Goal: Communication & Community: Share content

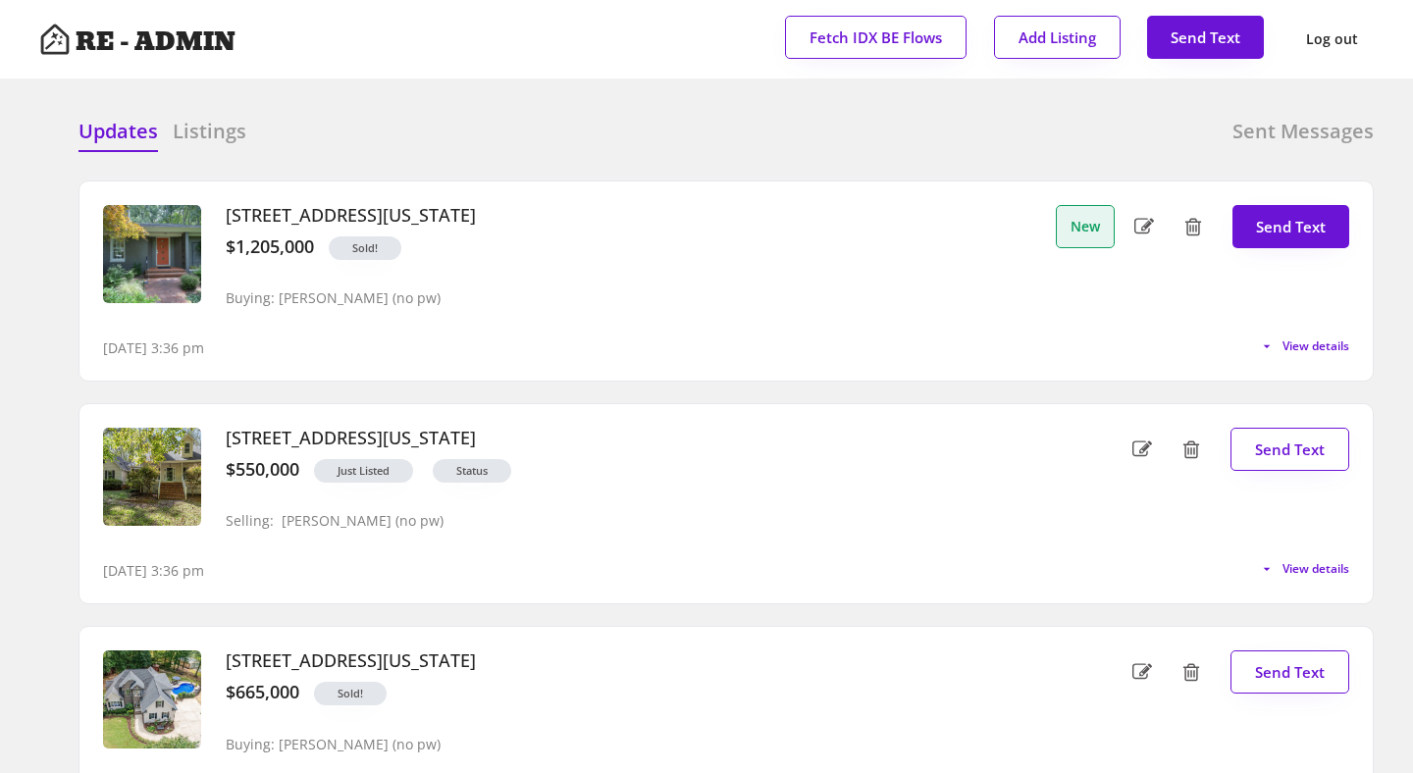
click at [594, 128] on div at bounding box center [558, 132] width 98 height 29
click at [1300, 341] on span "View details" at bounding box center [1313, 347] width 74 height 12
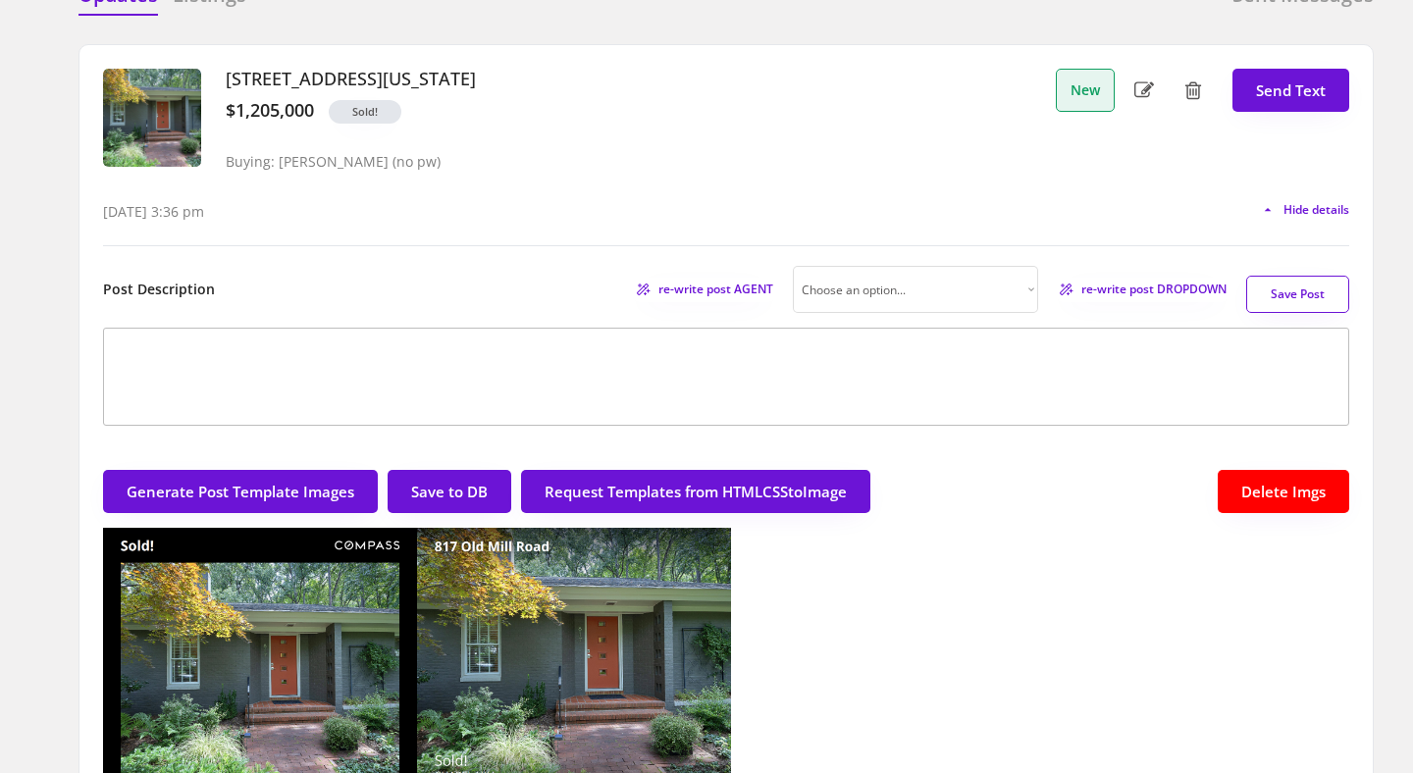
scroll to position [58, 0]
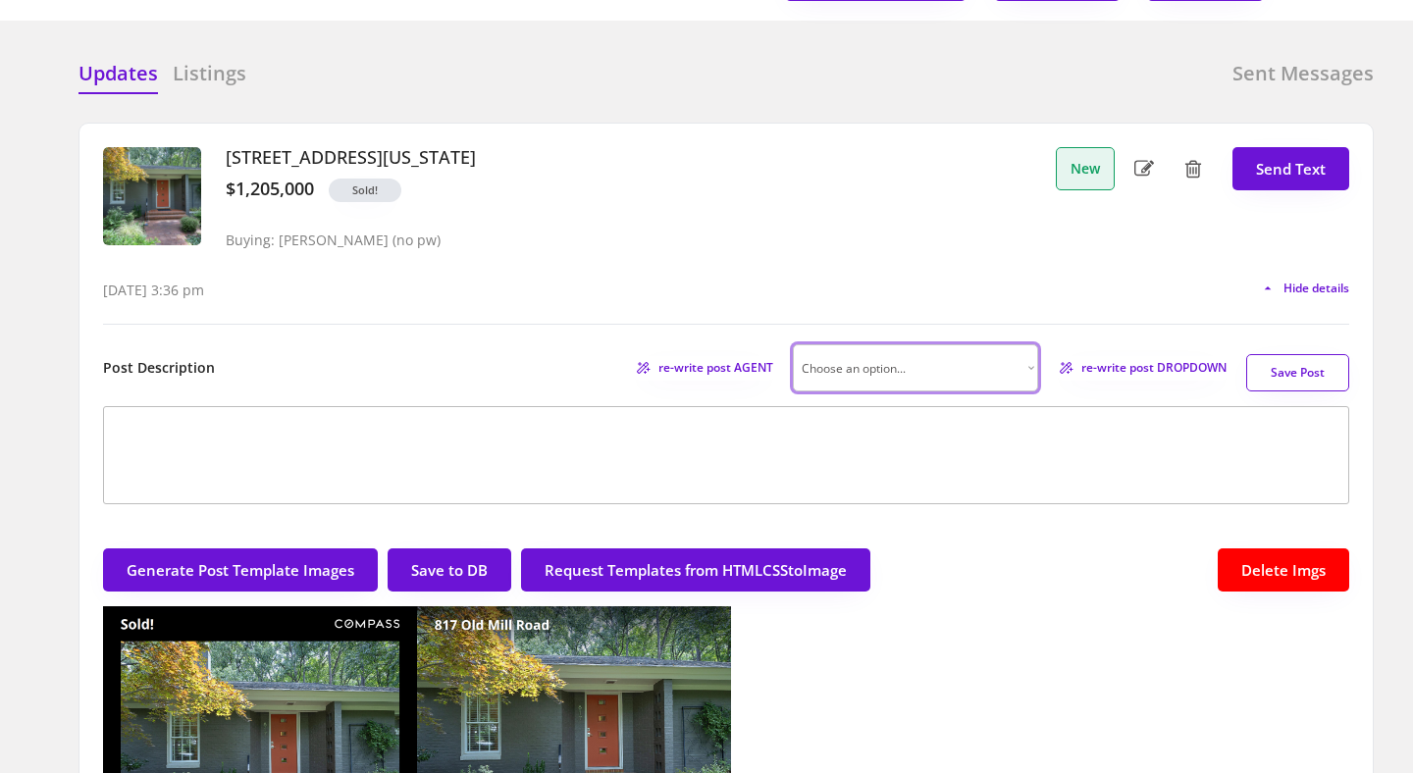
click at [1007, 356] on select "Choose an option... Professional Factual & Direct Whimsical & Playful Excited &…" at bounding box center [915, 367] width 245 height 47
select select ""factual""
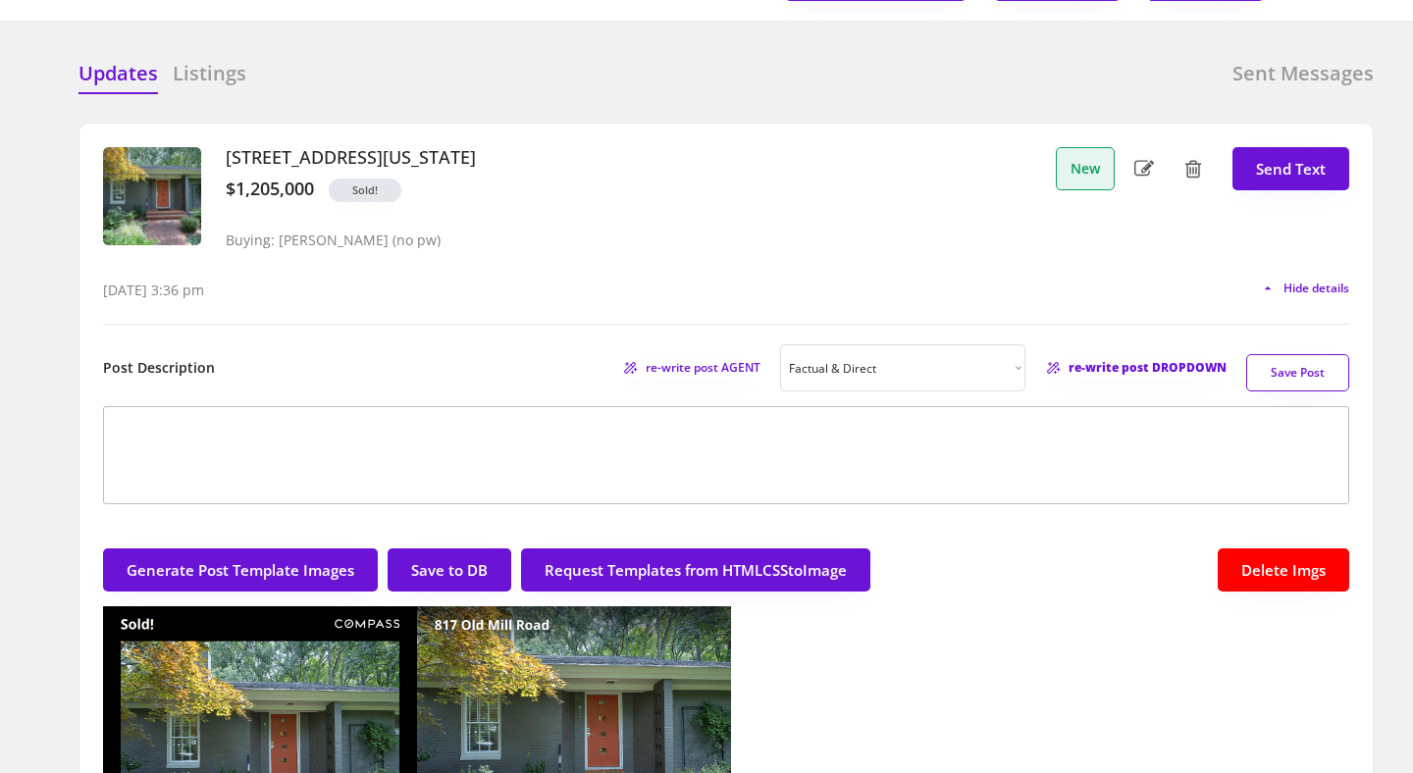
click at [1087, 368] on span "re-write post DROPDOWN" at bounding box center [1148, 368] width 158 height 12
type textarea "🎉 Congratulations to my wonderful buyers for closing on this lovely home in Cha…"
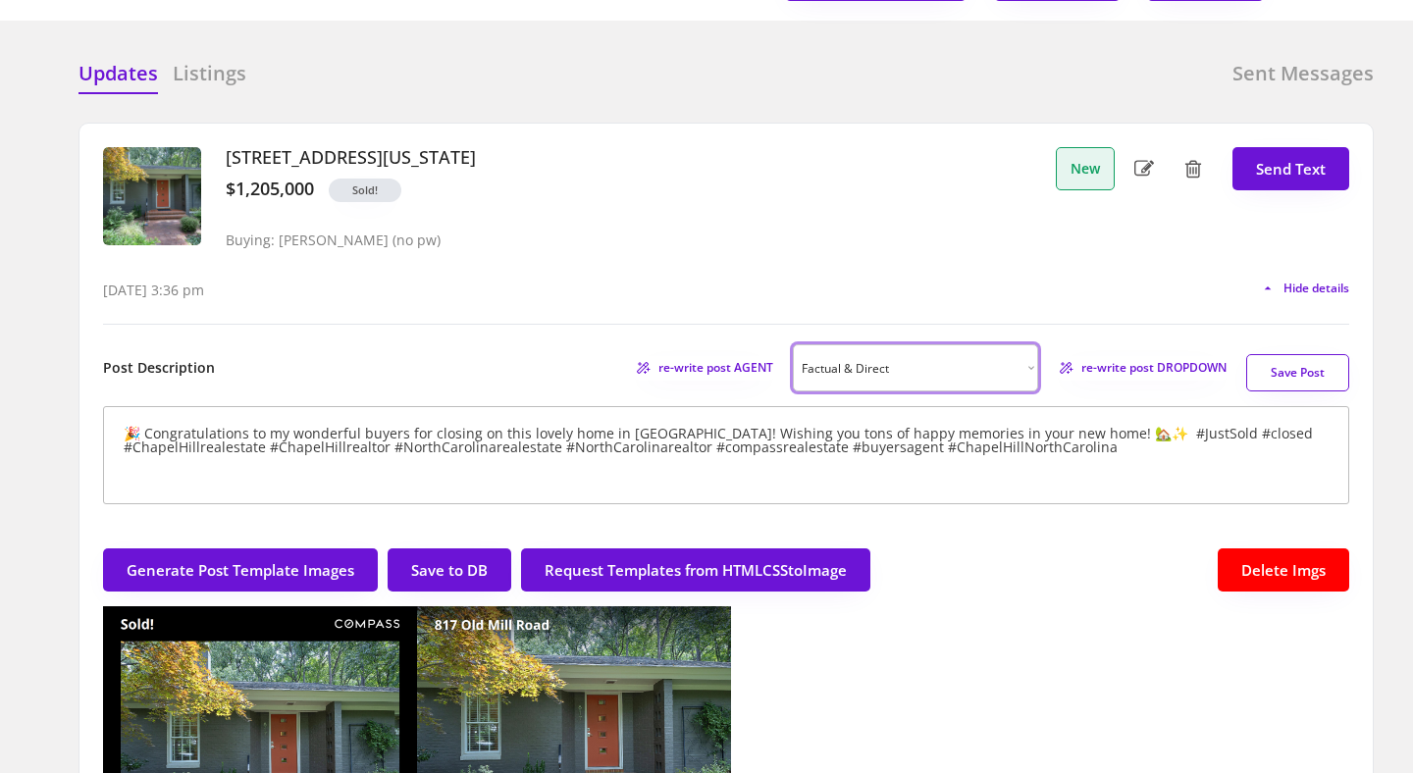
click at [1006, 366] on select "Choose an option... Professional Factual & Direct Whimsical & Playful Excited &…" at bounding box center [915, 367] width 245 height 47
select select ""professional""
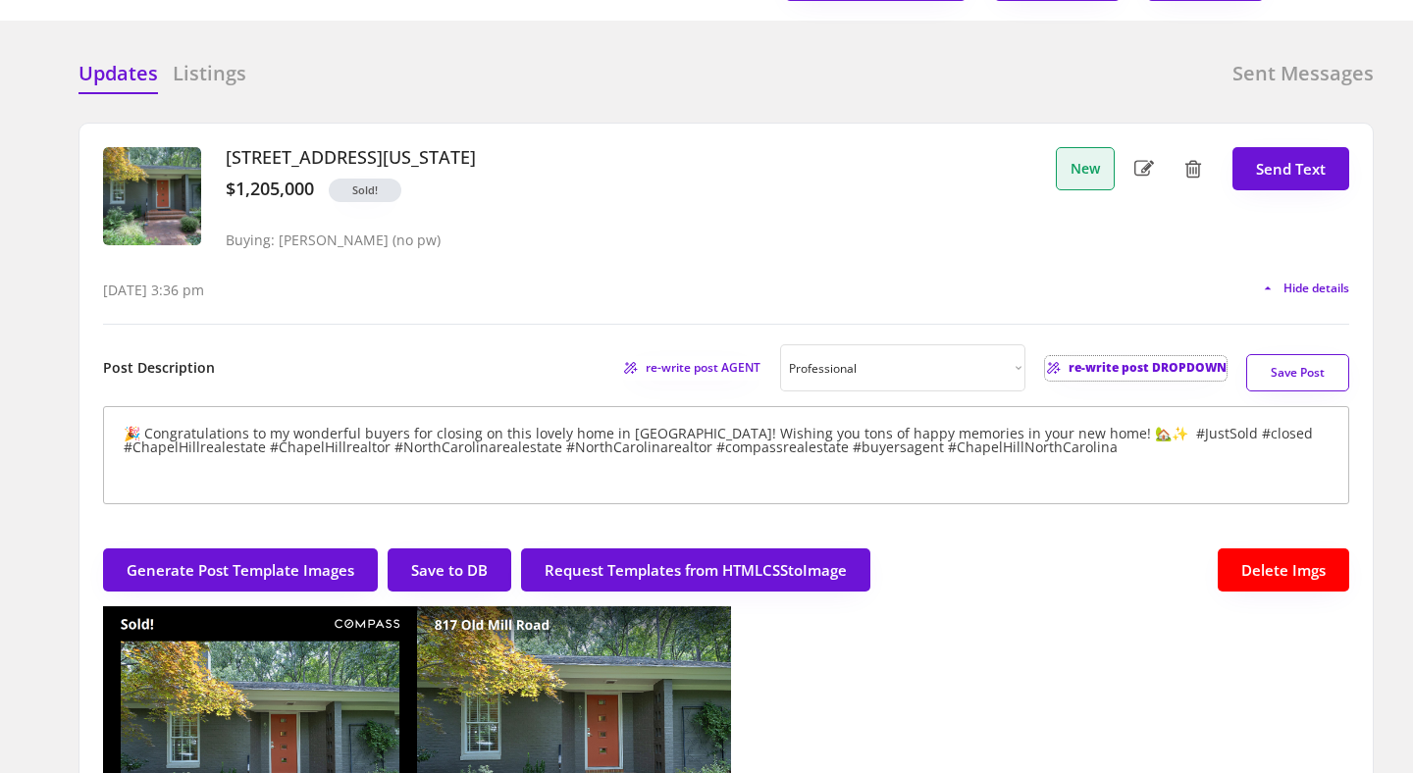
click at [1129, 365] on span "re-write post DROPDOWN" at bounding box center [1148, 368] width 158 height 12
click at [1111, 373] on span "re-write post DROPDOWN" at bounding box center [1148, 368] width 158 height 12
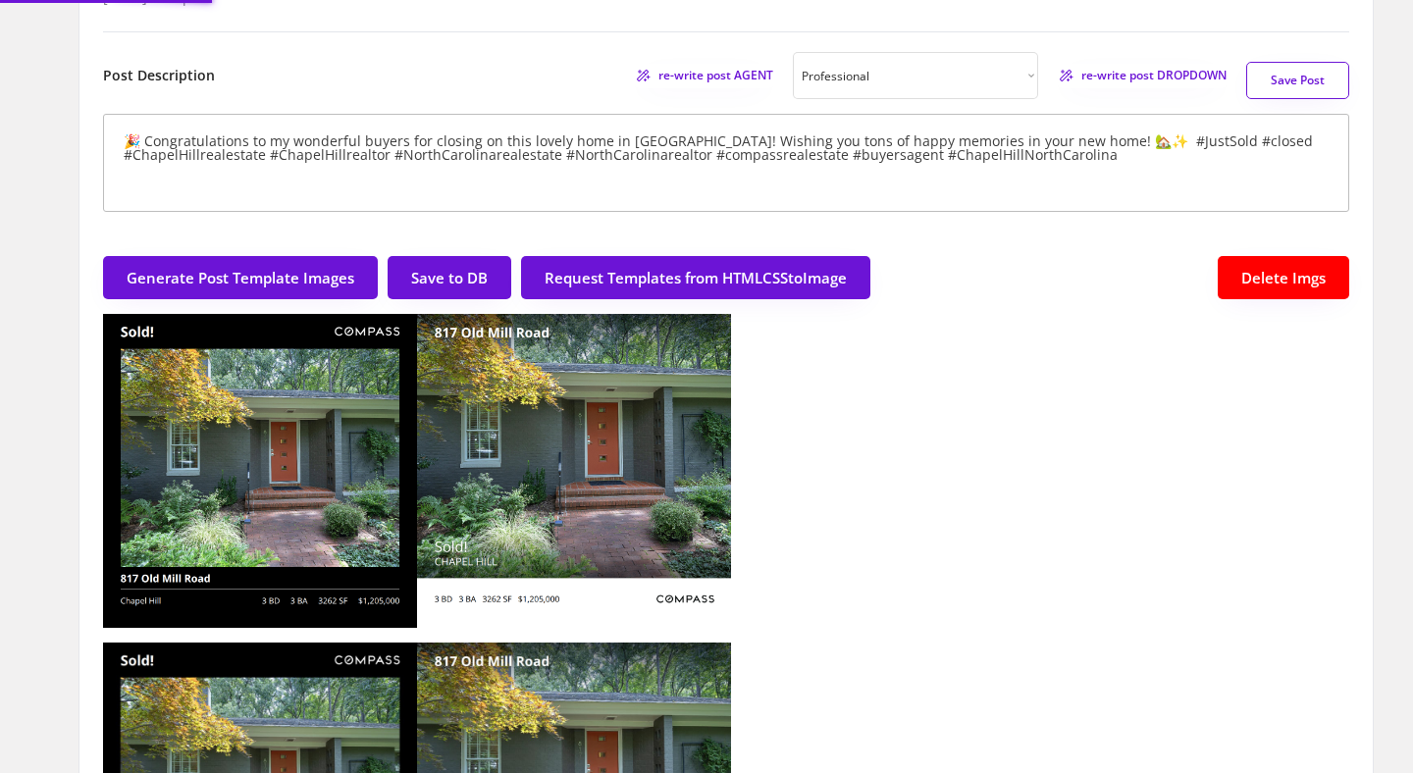
scroll to position [359, 0]
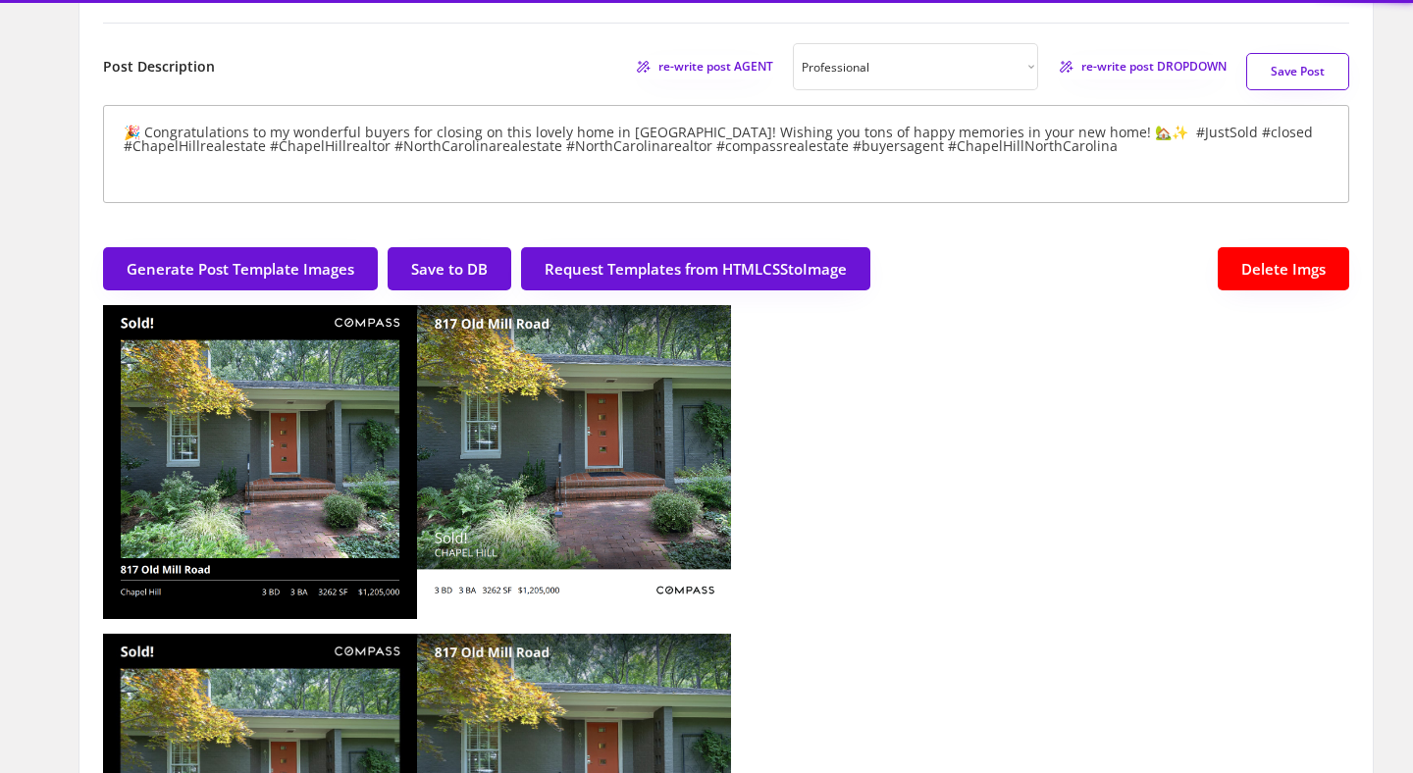
type textarea "JUST SOLD! 🏡✨ Discover the epitome of Midcentury Modern elegance nestled in the…"
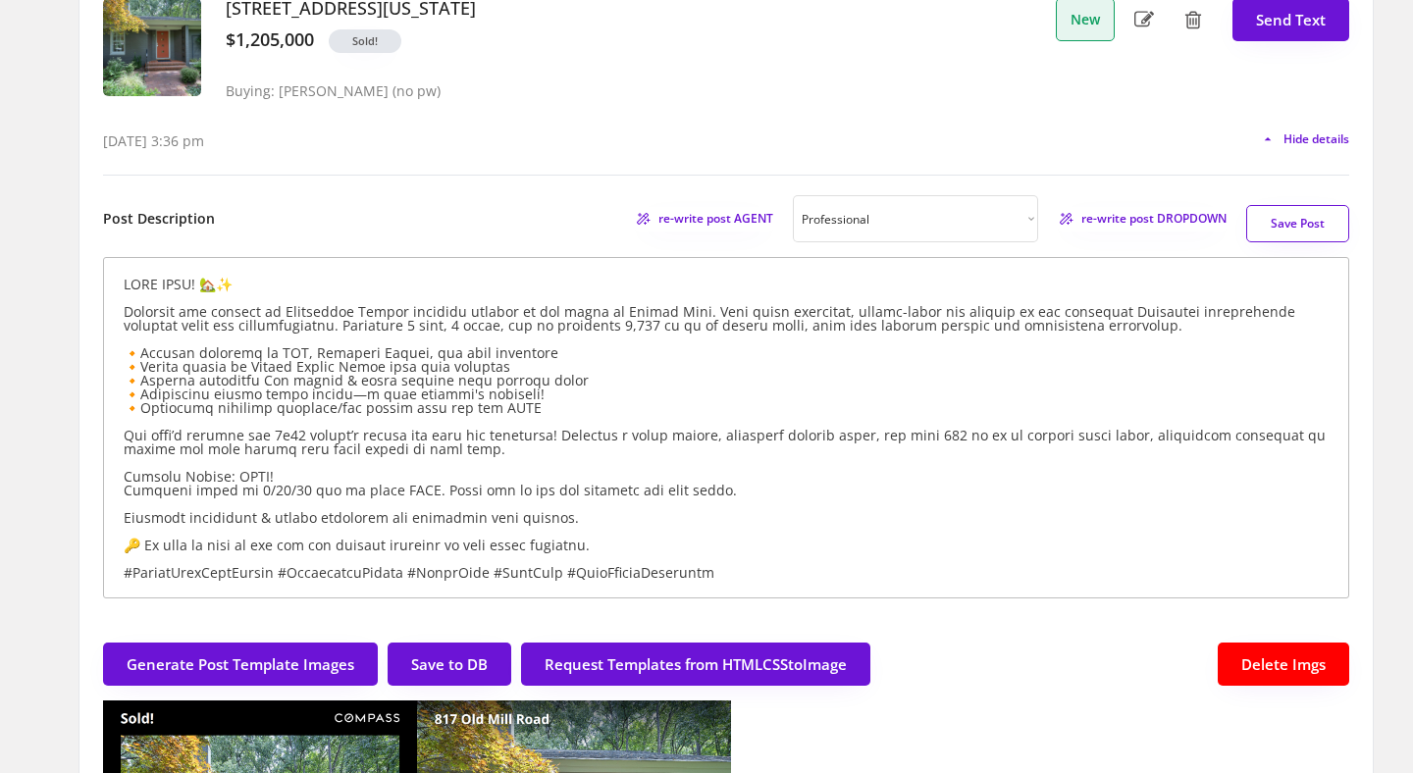
scroll to position [204, 0]
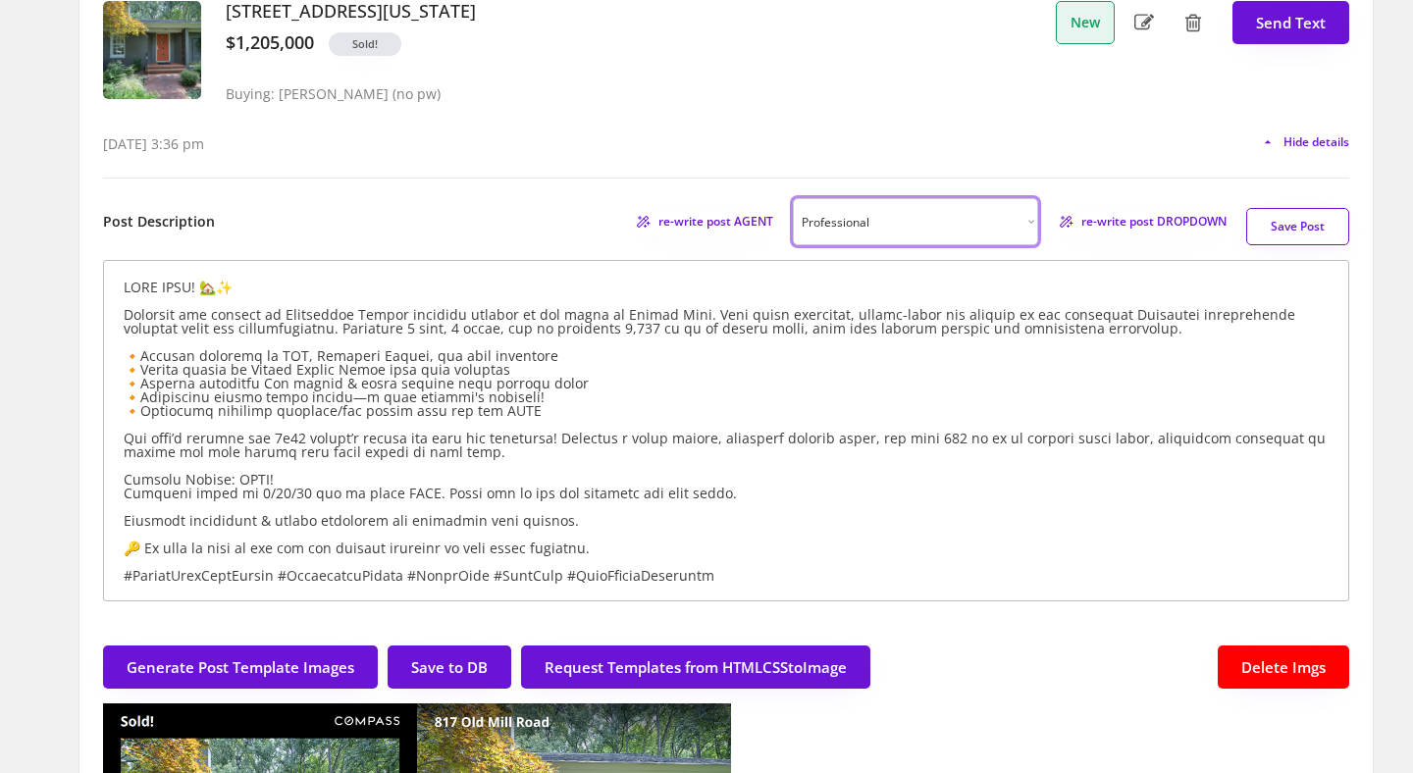
click at [1024, 218] on select "Choose an option... Professional Factual & Direct Whimsical & Playful Excited &…" at bounding box center [915, 221] width 245 height 47
select select ""factual""
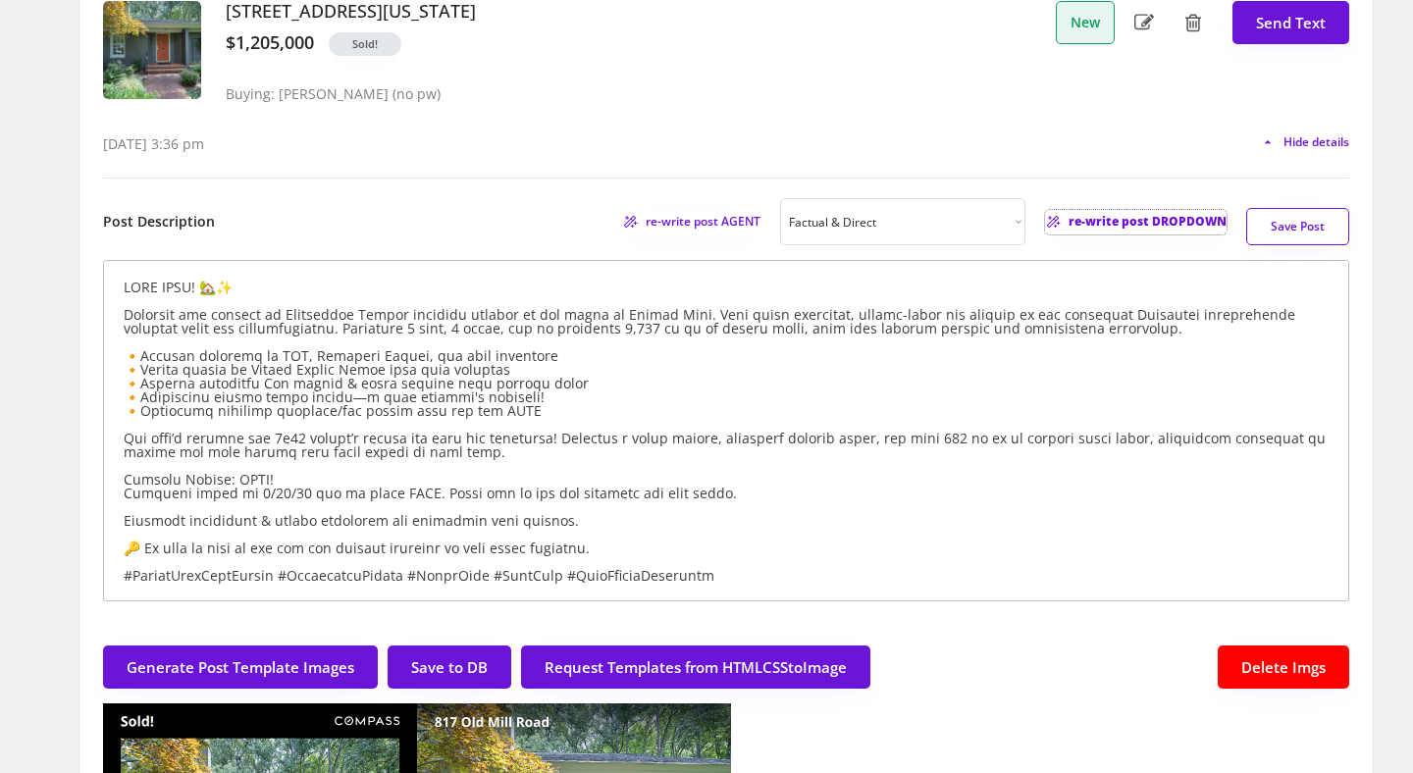
click at [1161, 223] on span "re-write post DROPDOWN" at bounding box center [1148, 222] width 158 height 12
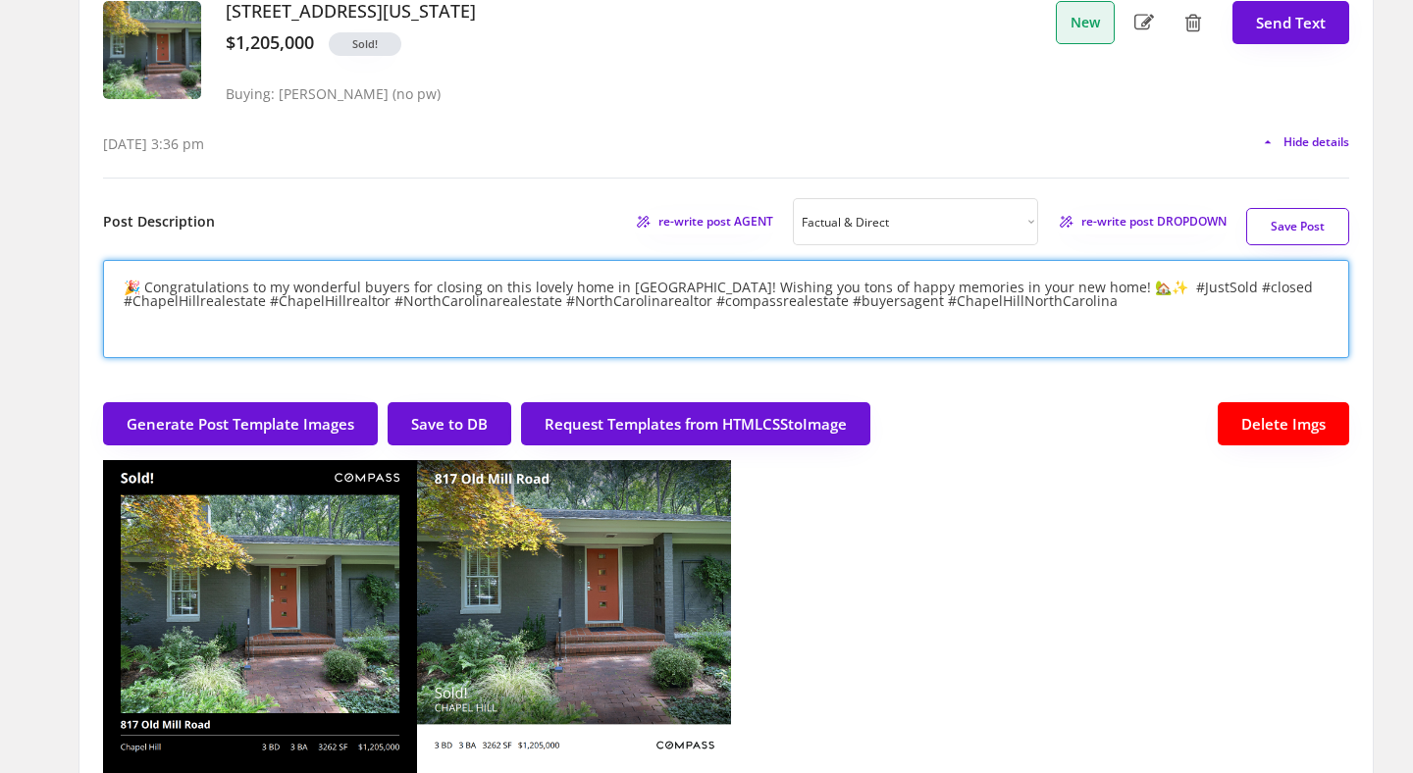
click at [1090, 285] on textarea "🎉 Congratulations to my wonderful buyers for closing on this lovely home in Cha…" at bounding box center [726, 309] width 1246 height 98
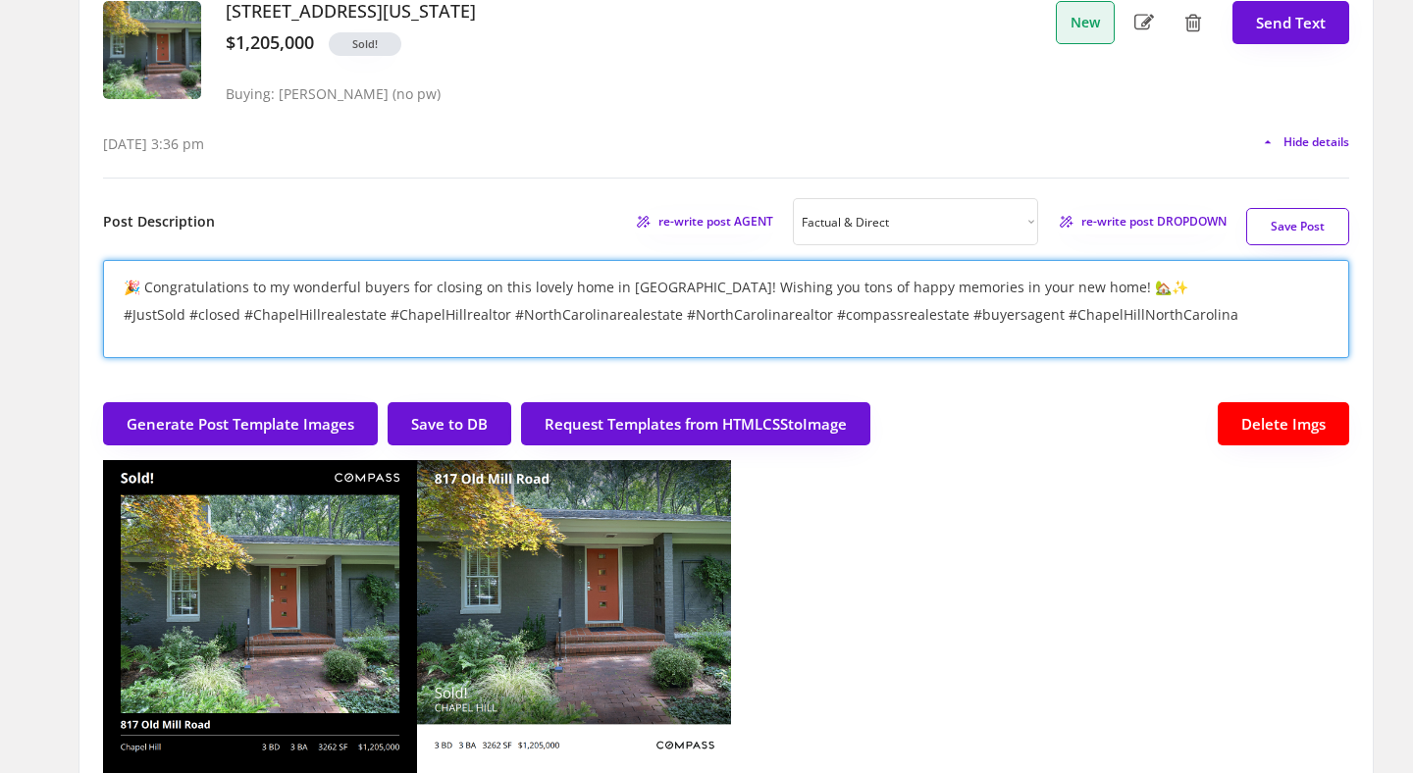
click at [693, 285] on textarea "🎉 Congratulations to my wonderful buyers for closing on this lovely home in Cha…" at bounding box center [726, 309] width 1246 height 98
type textarea "🎉 Congratulations to my wonderful buyers for closing on this lovely home in Cha…"
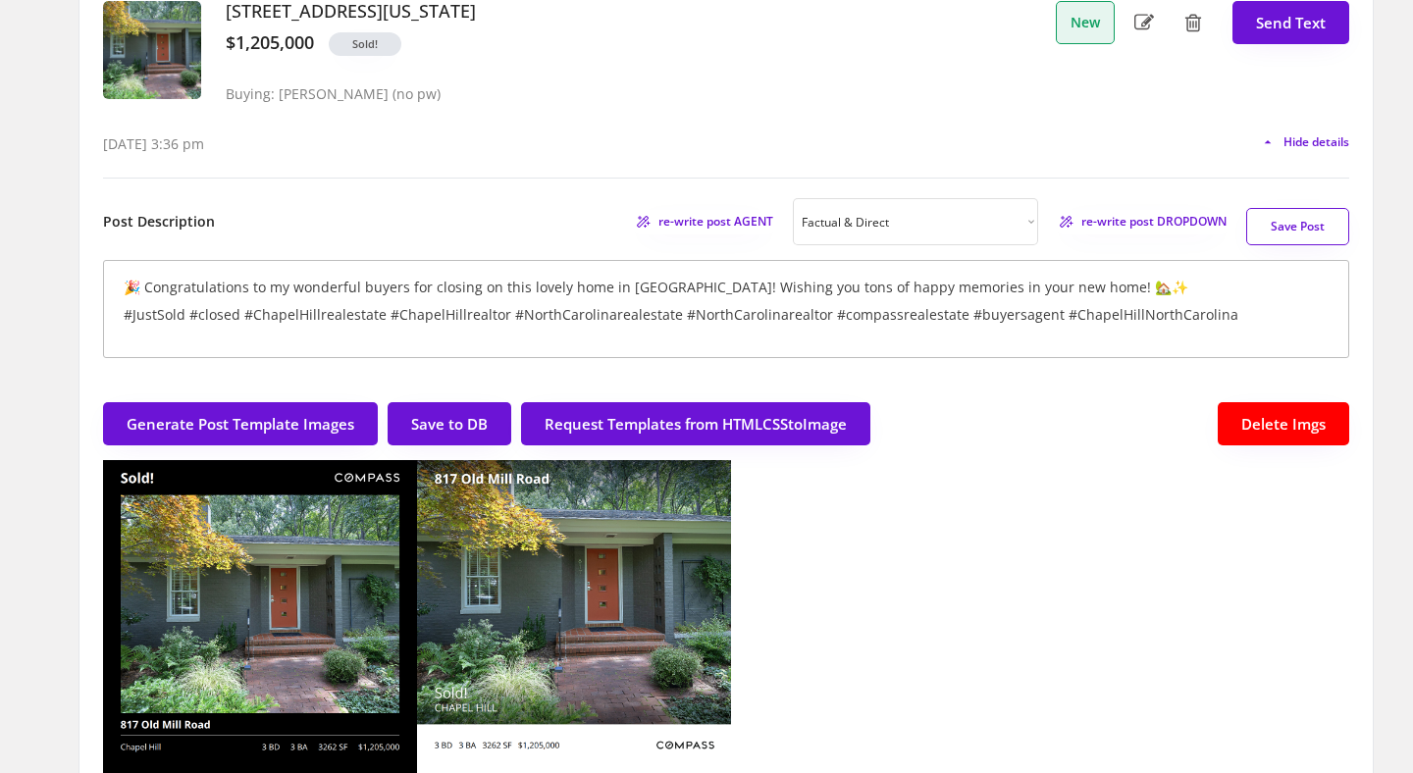
click at [1299, 223] on button "Save Post" at bounding box center [1297, 226] width 103 height 37
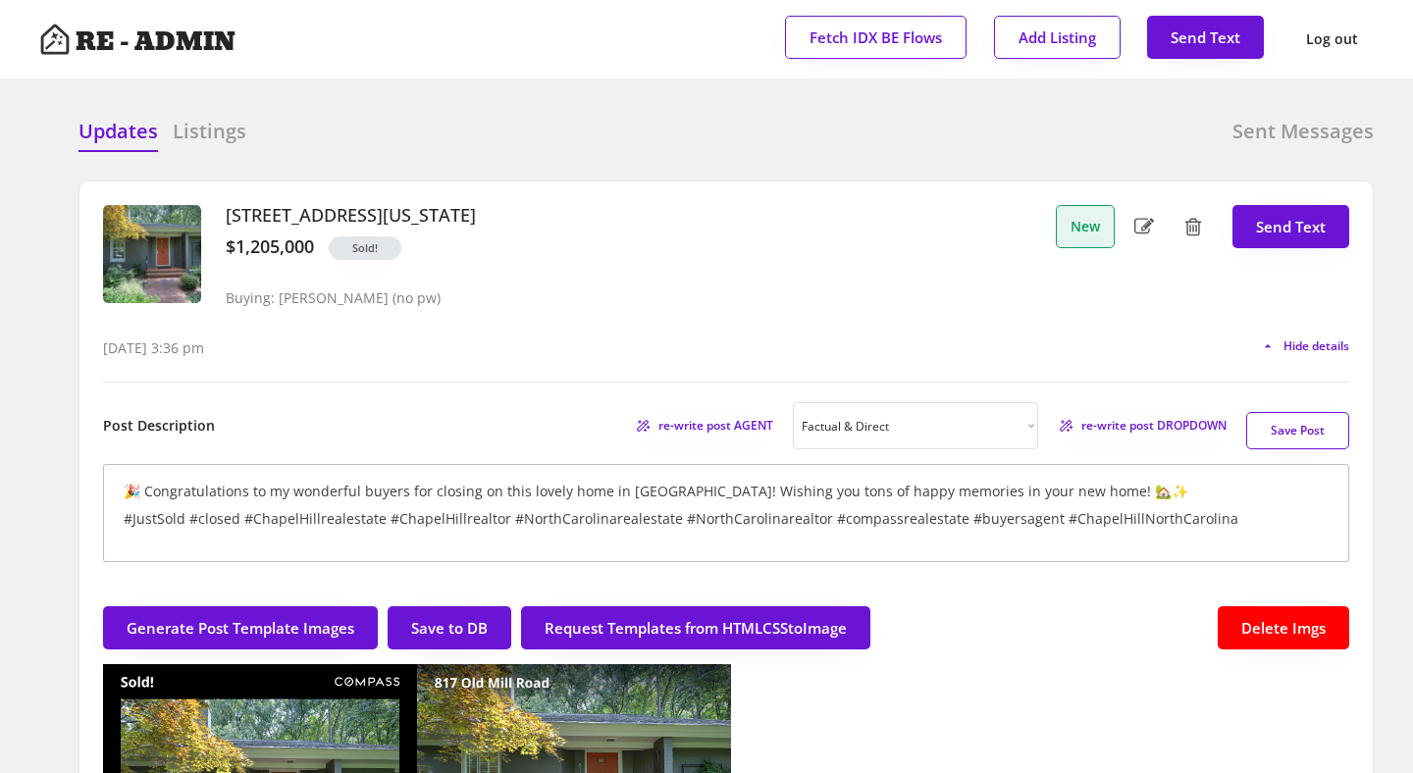
scroll to position [94, 0]
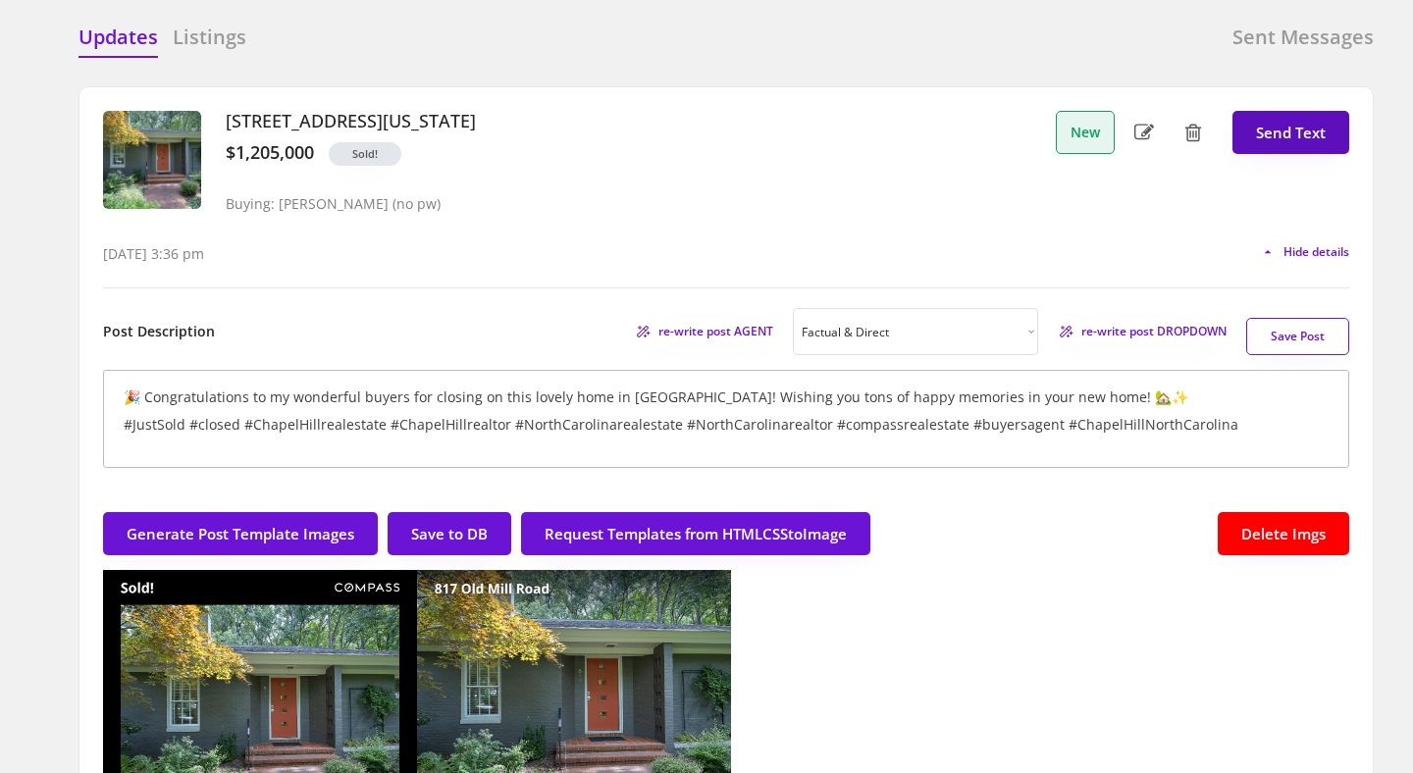
click at [1270, 134] on button "Send Text" at bounding box center [1291, 132] width 117 height 43
select select "raleigh"
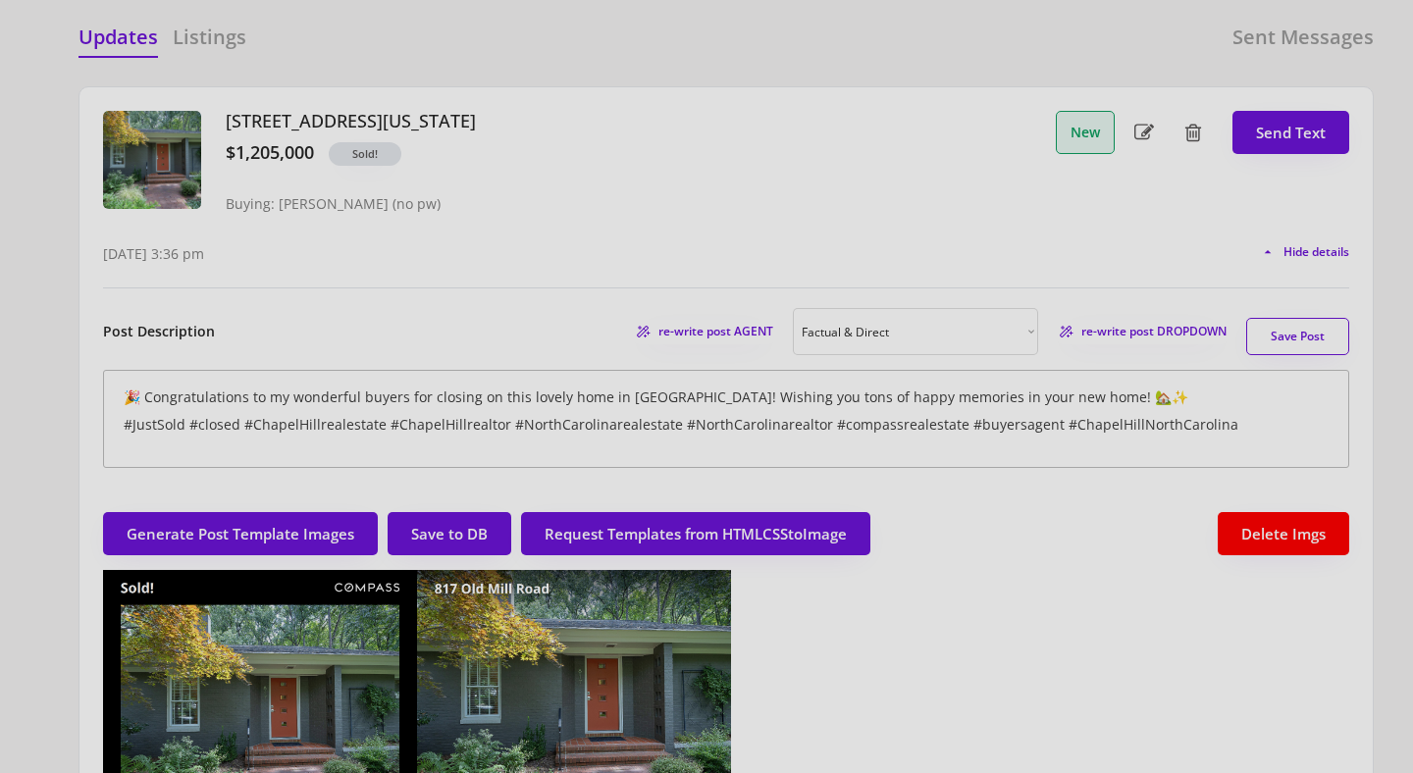
scroll to position [50, 0]
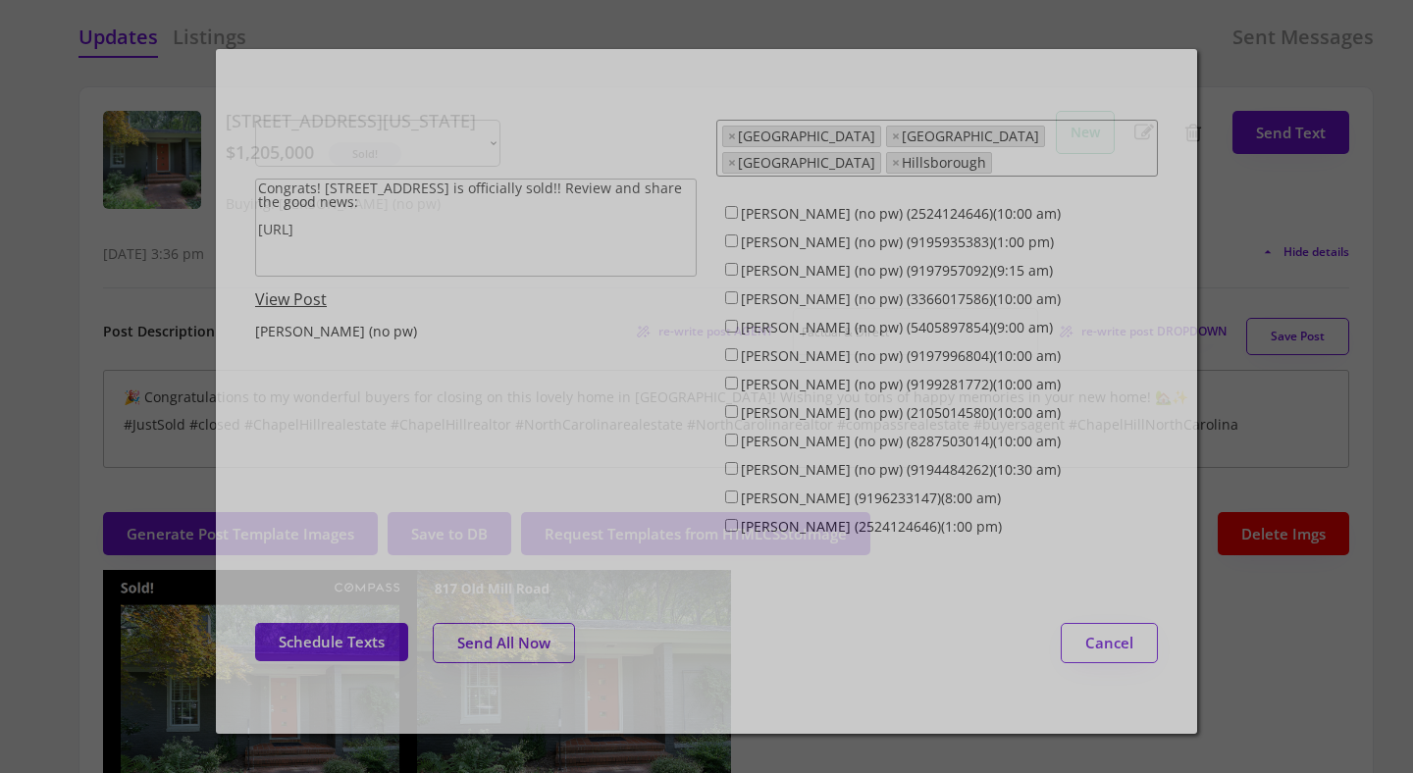
select select ""1348695171700984260__LOOKUP__1743599703321x142788062077753970""
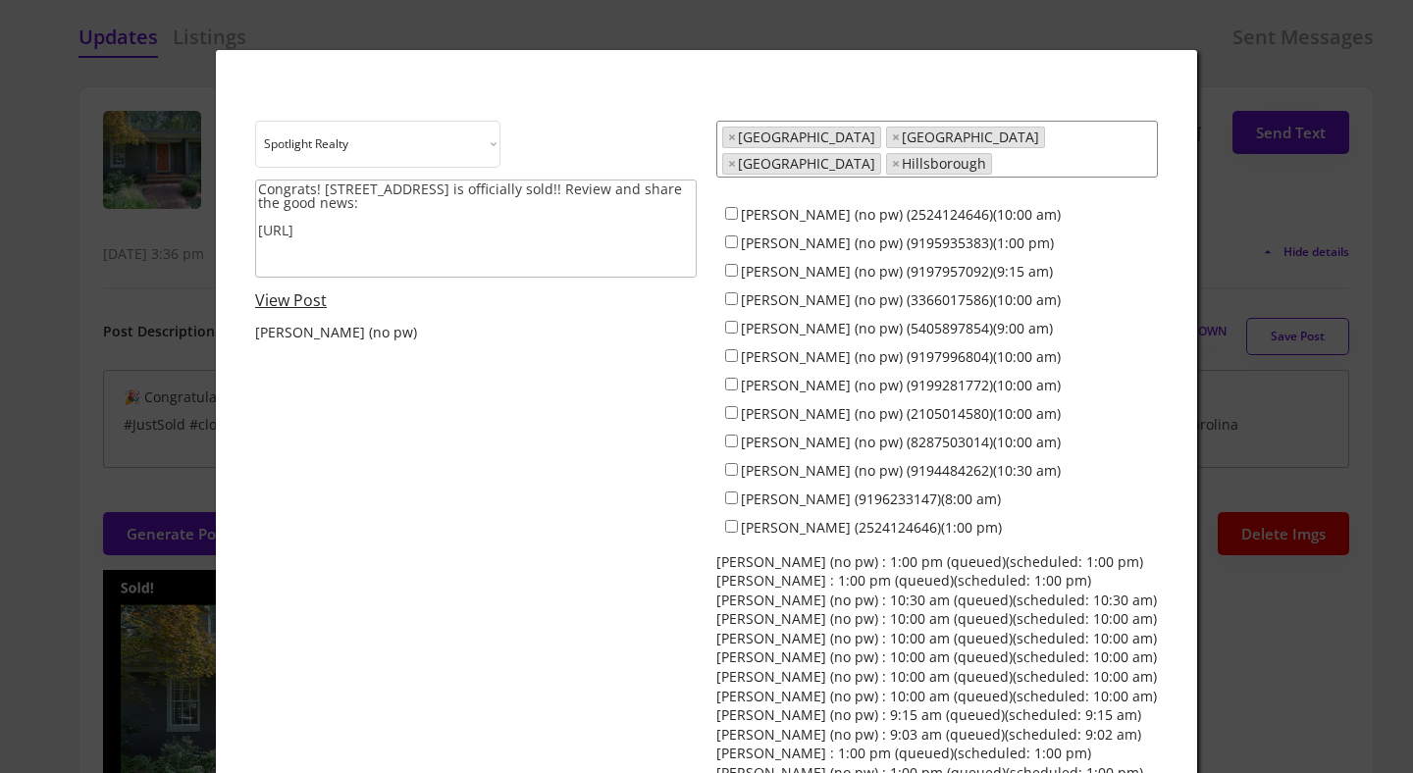
click at [308, 297] on link "View Post" at bounding box center [291, 301] width 72 height 22
click at [283, 301] on link "View Post" at bounding box center [291, 301] width 72 height 22
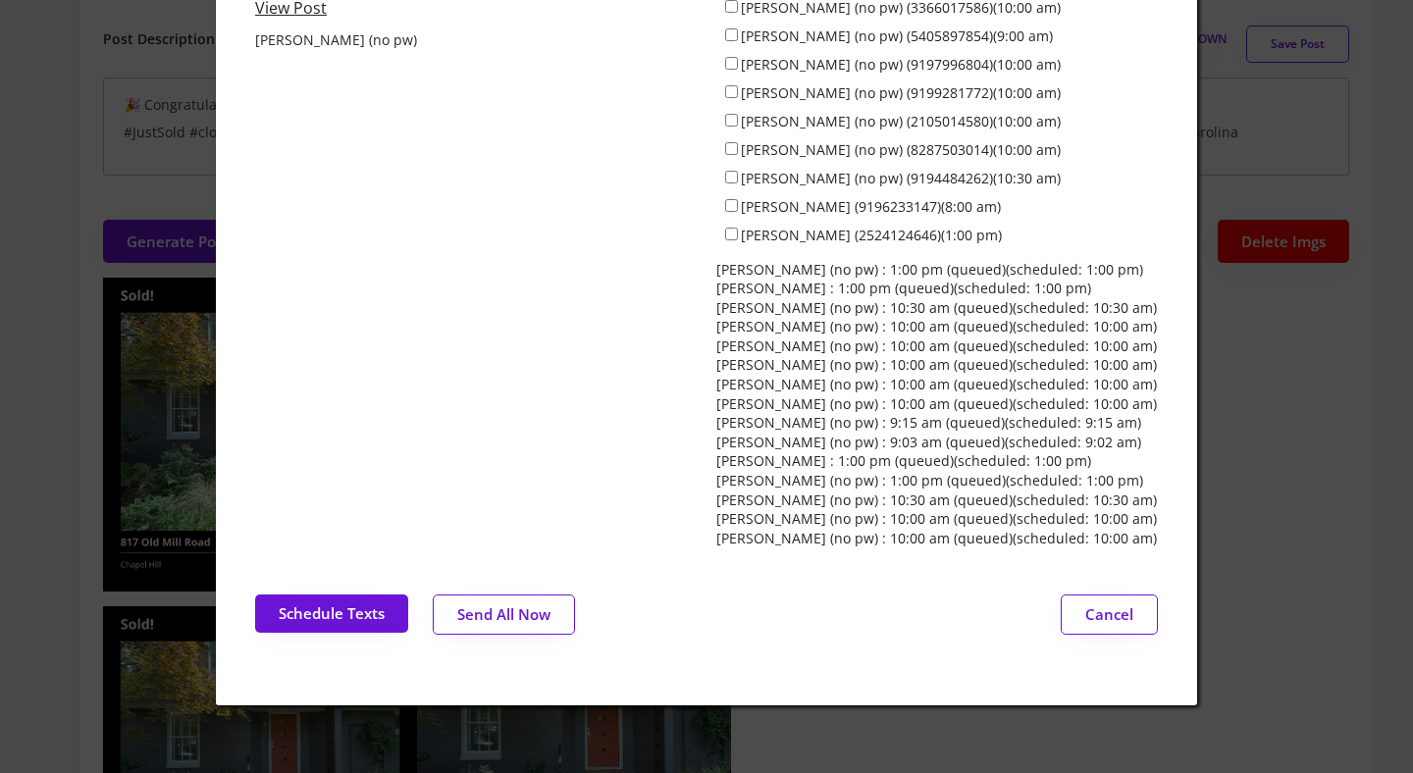
scroll to position [390, 0]
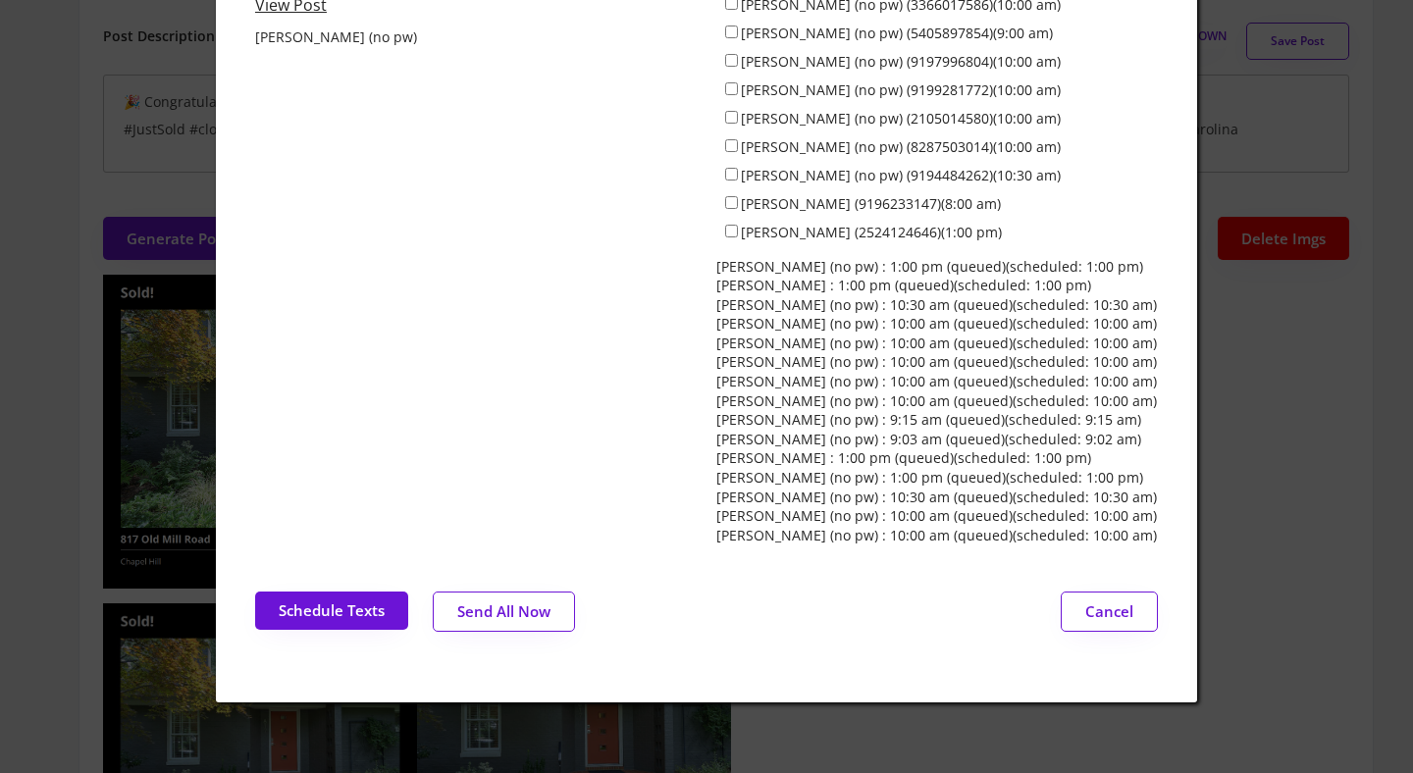
click at [513, 605] on button "Send All Now" at bounding box center [504, 612] width 142 height 40
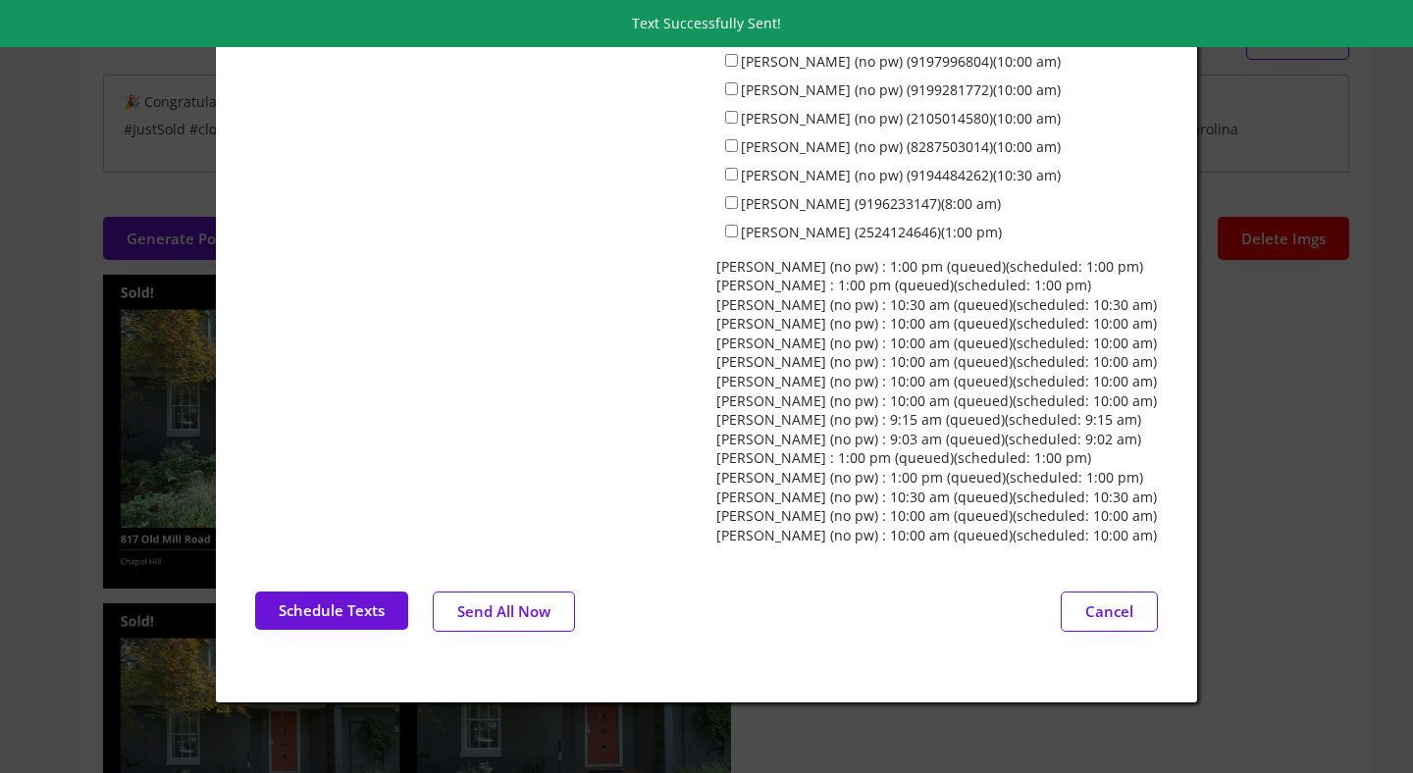
click at [83, 222] on div at bounding box center [706, 386] width 1413 height 773
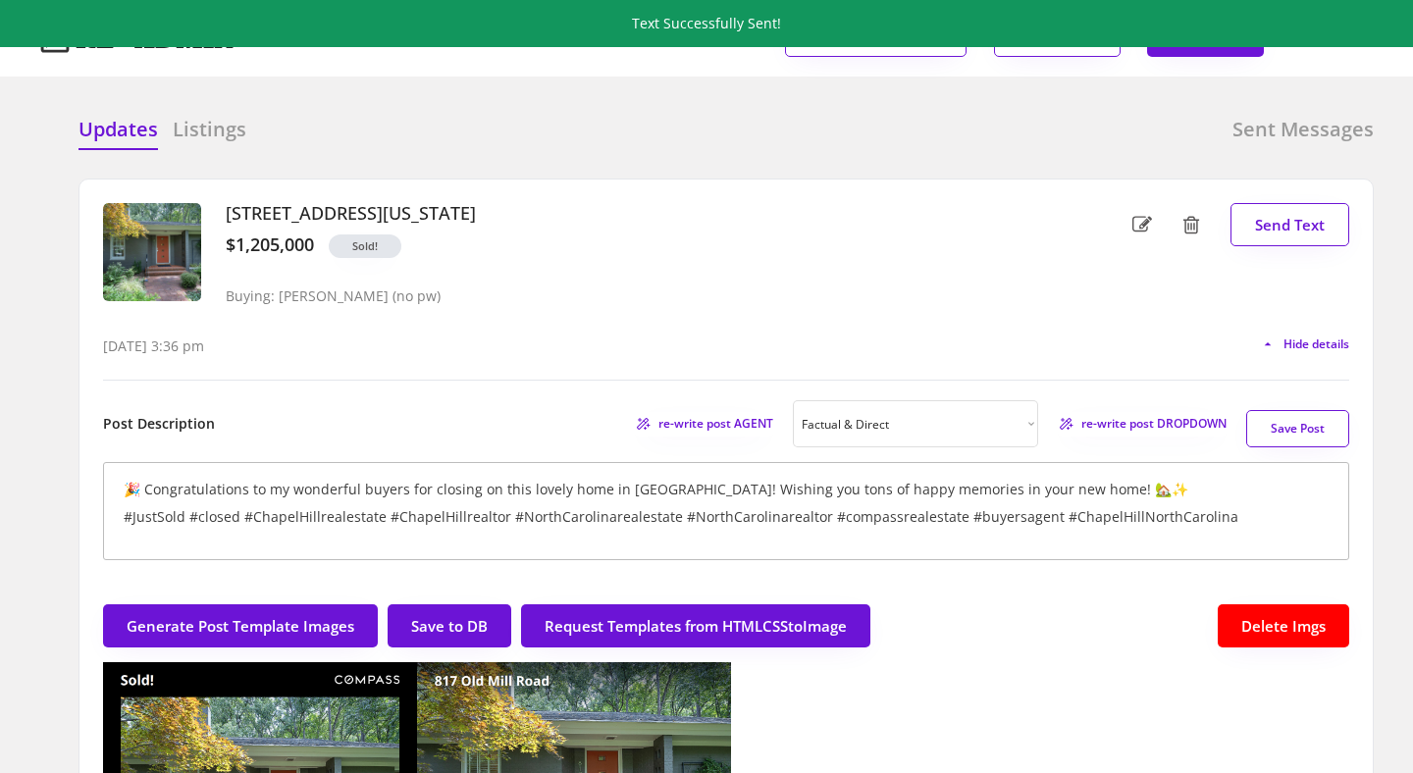
scroll to position [0, 0]
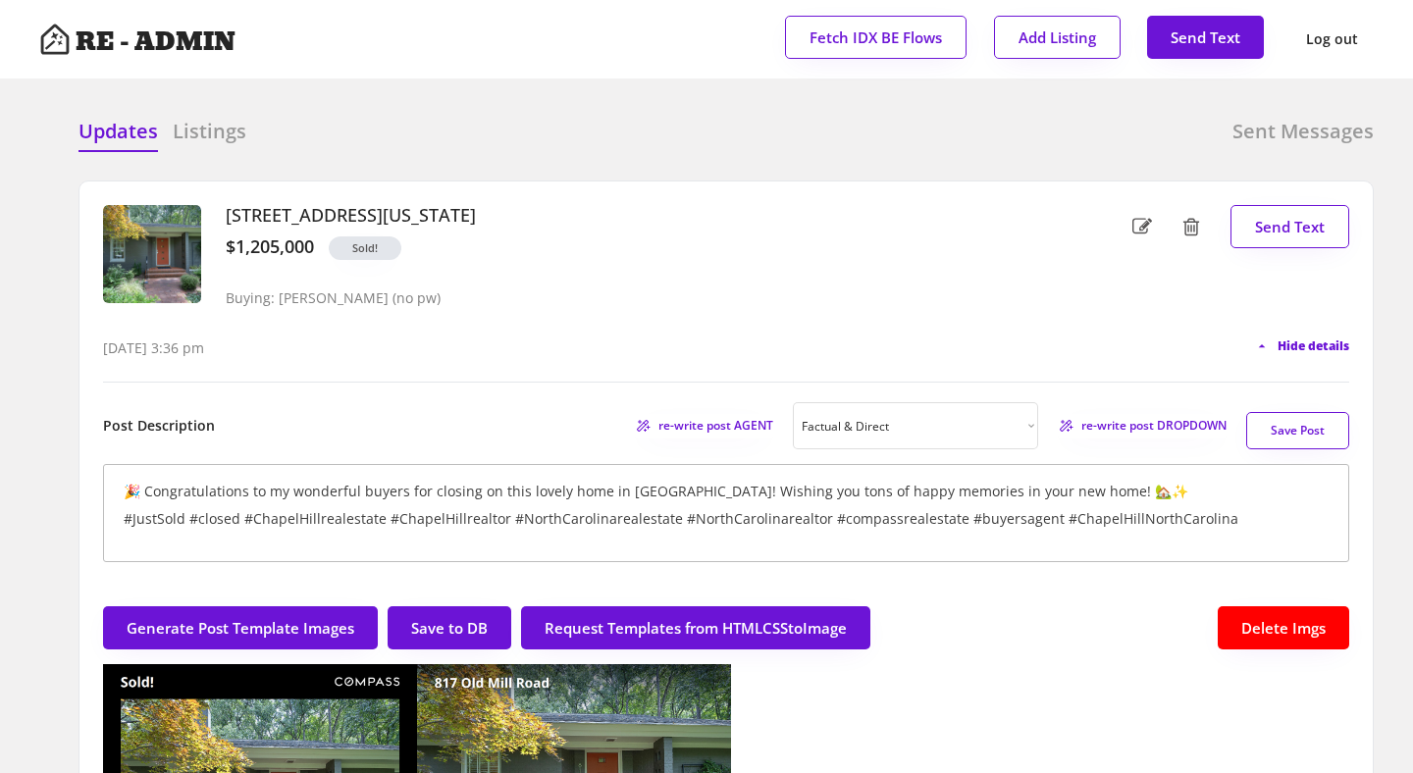
click at [1300, 347] on span "Hide details" at bounding box center [1314, 347] width 72 height 12
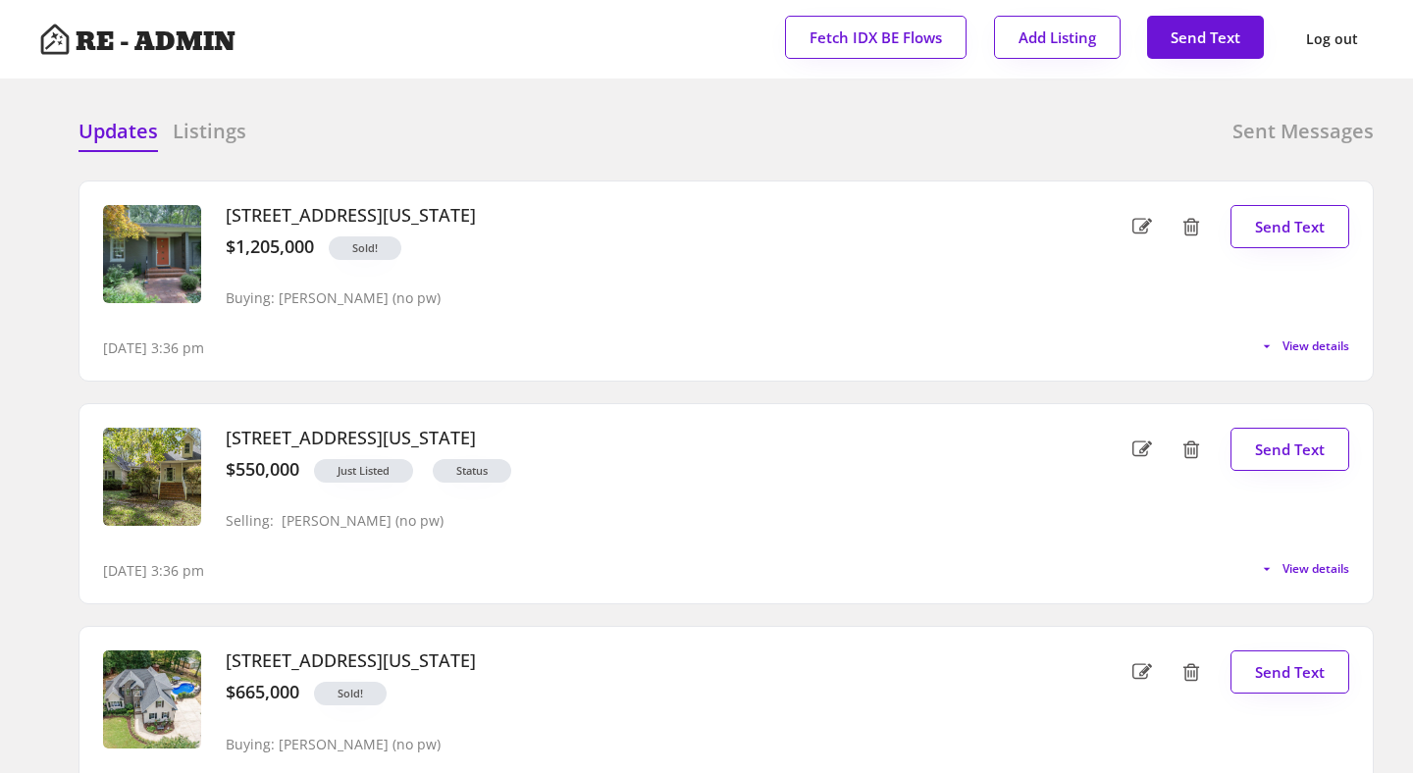
click at [1291, 122] on h6 "Sent Messages" at bounding box center [1303, 131] width 141 height 27
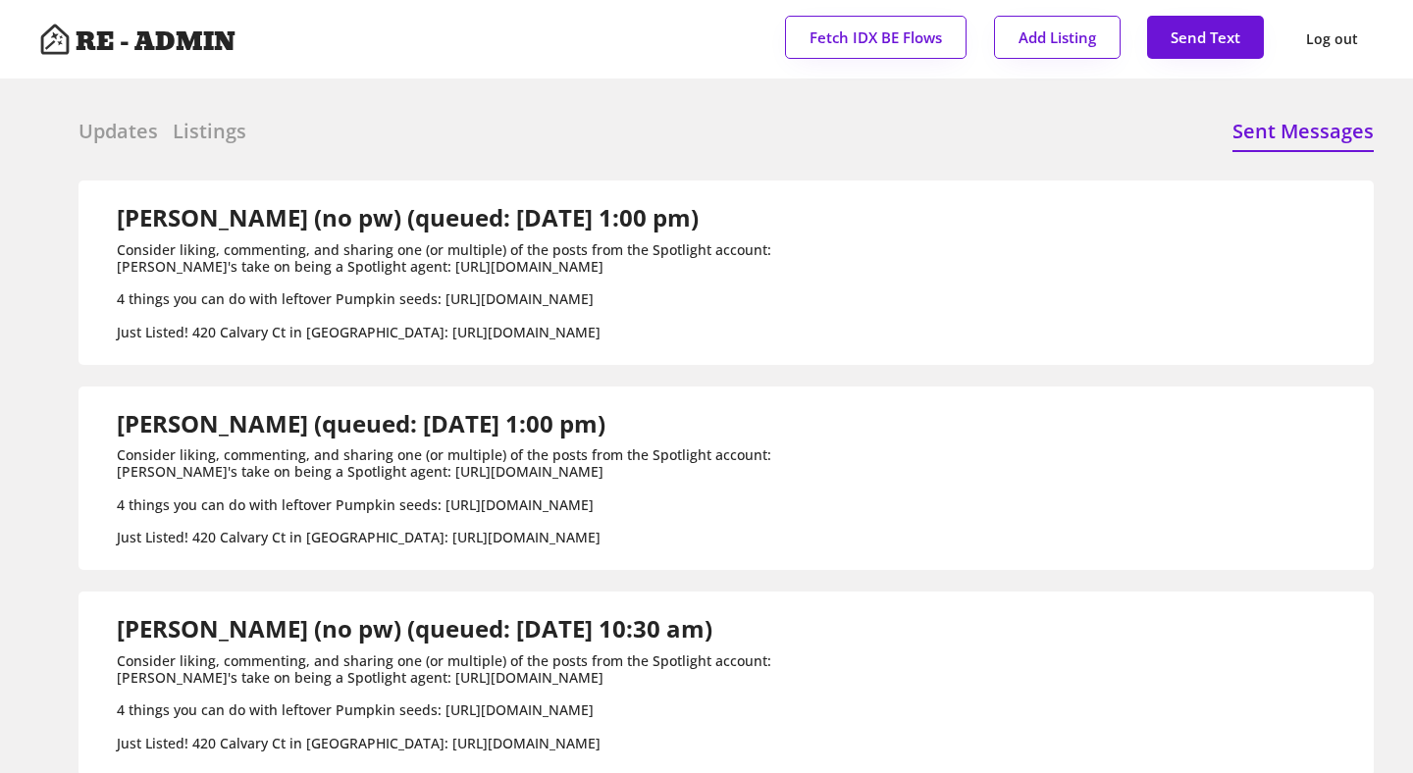
click at [507, 129] on div "Updates Listings Sent Messages" at bounding box center [726, 137] width 1295 height 39
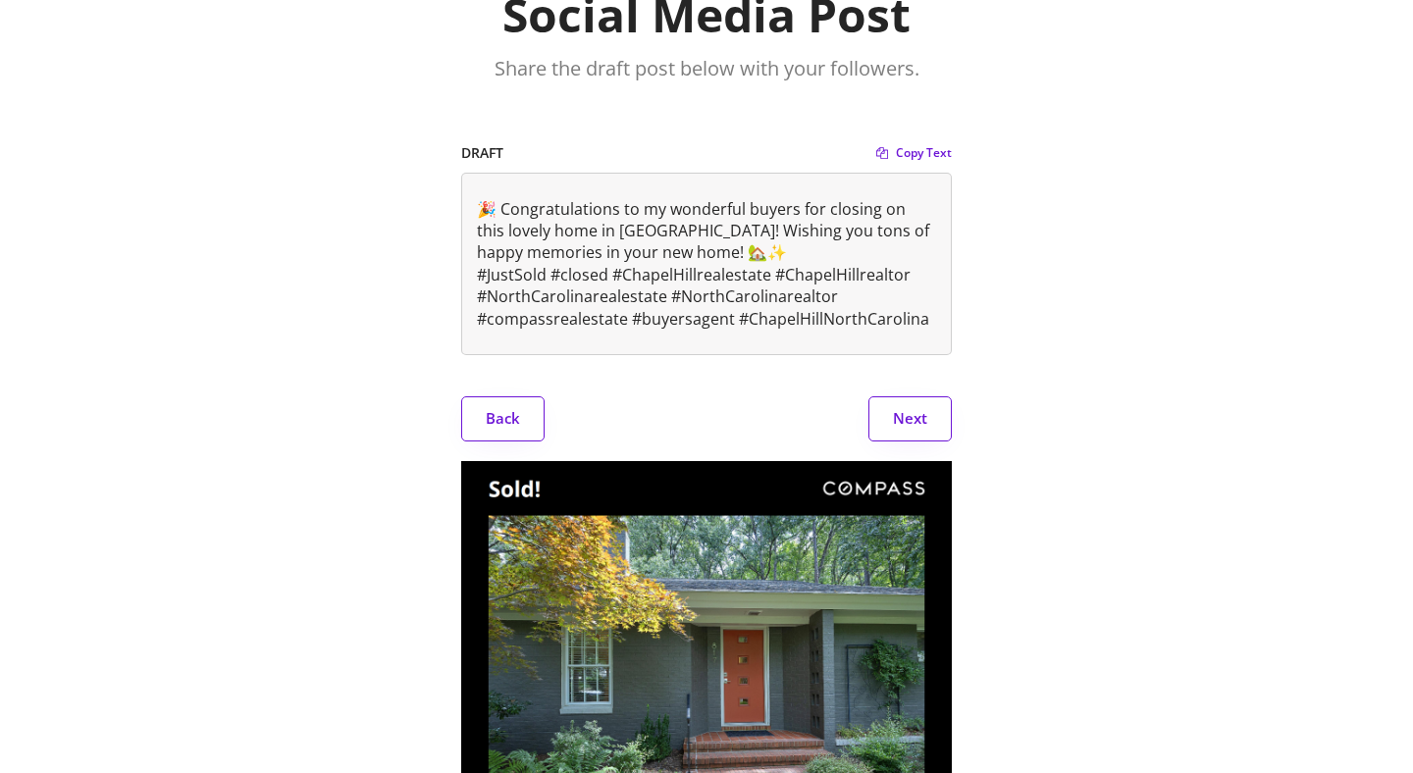
scroll to position [135, 0]
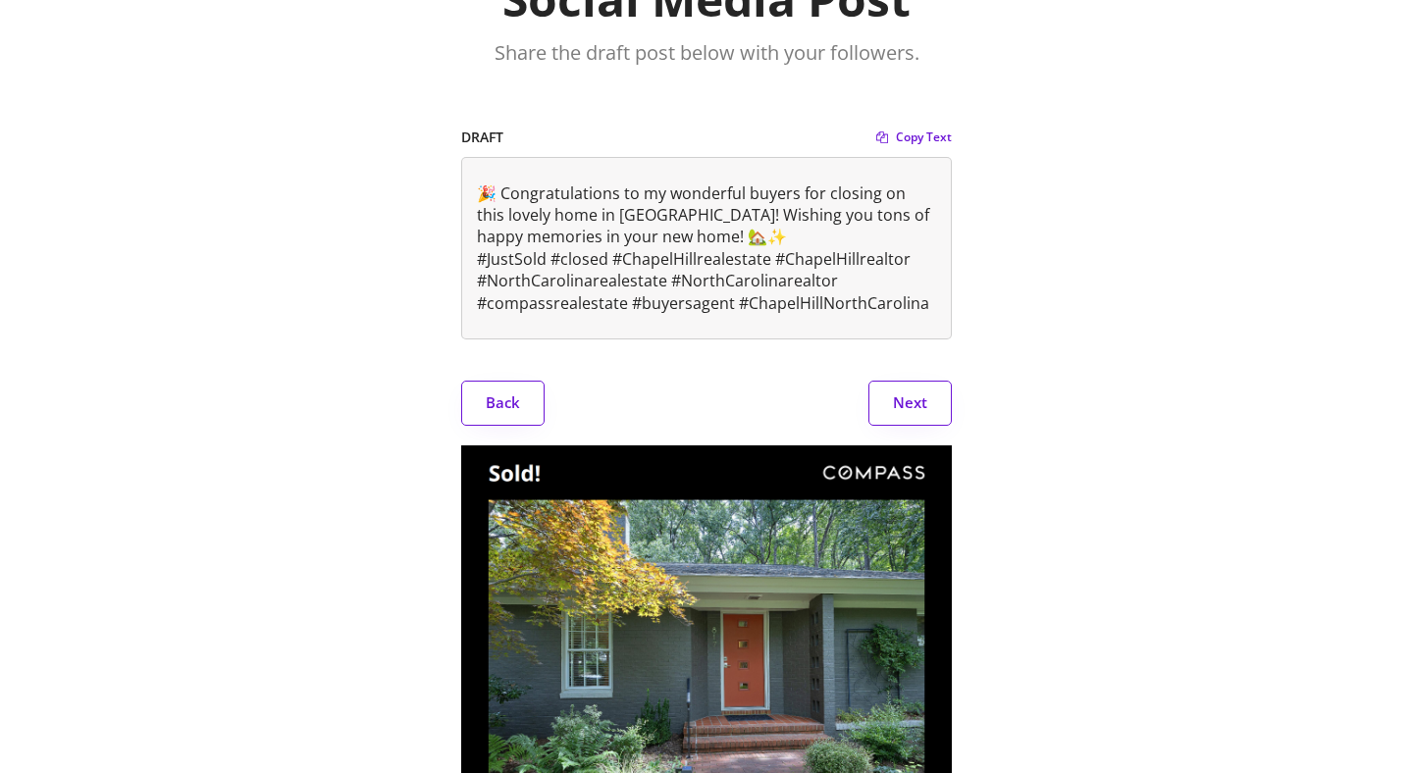
scroll to position [121, 0]
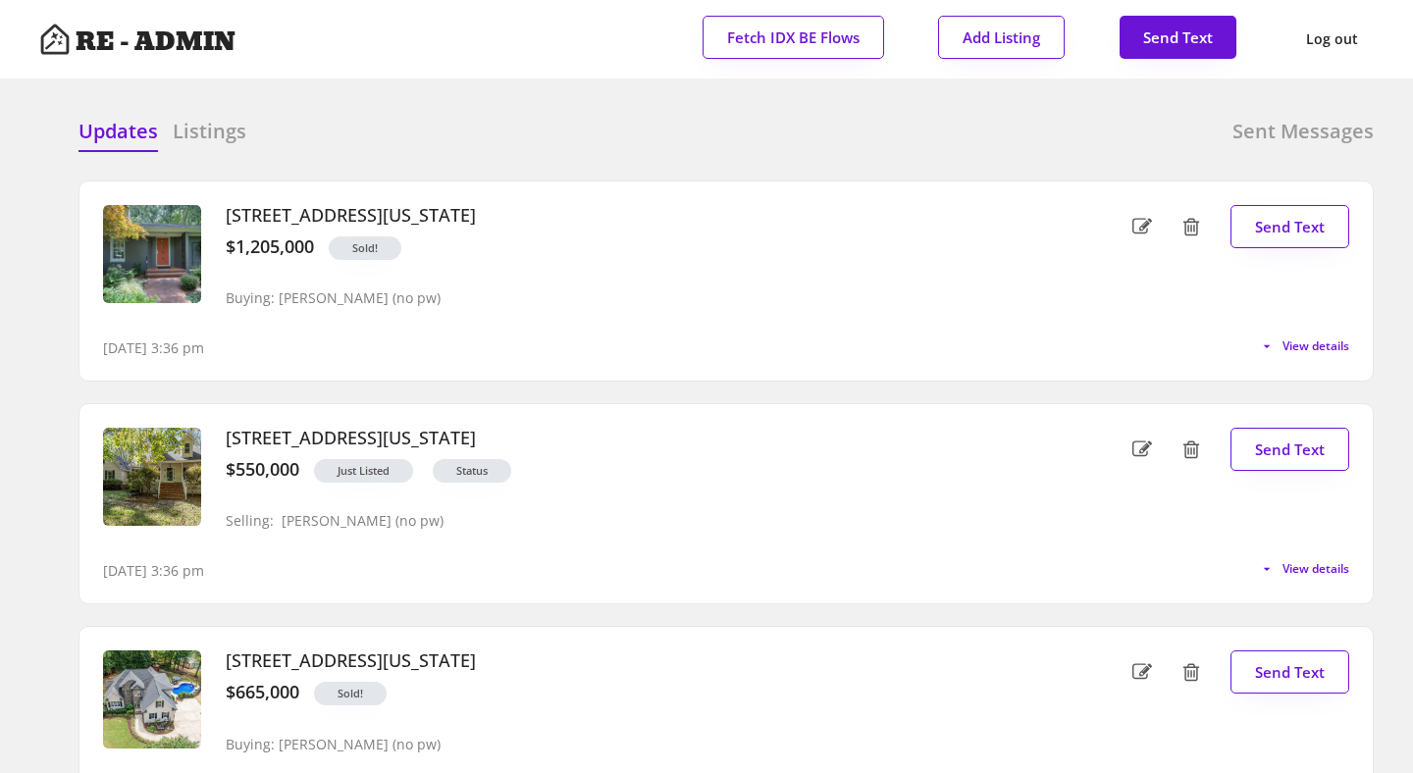
click at [1268, 126] on h6 "Sent Messages" at bounding box center [1303, 131] width 141 height 27
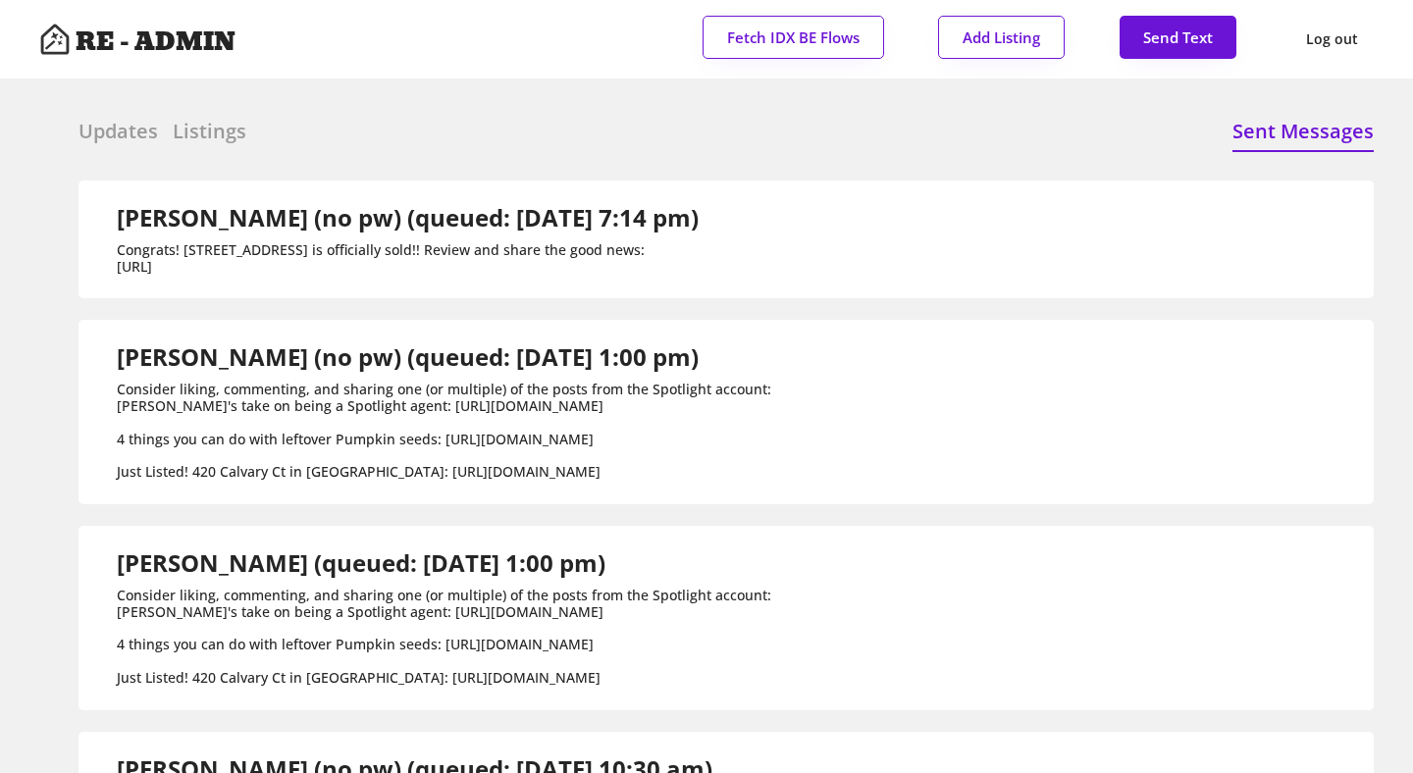
click at [370, 130] on div "Updates Listings Sent Messages" at bounding box center [726, 137] width 1295 height 39
click at [632, 120] on div "Updates Listings Sent Messages" at bounding box center [726, 137] width 1295 height 39
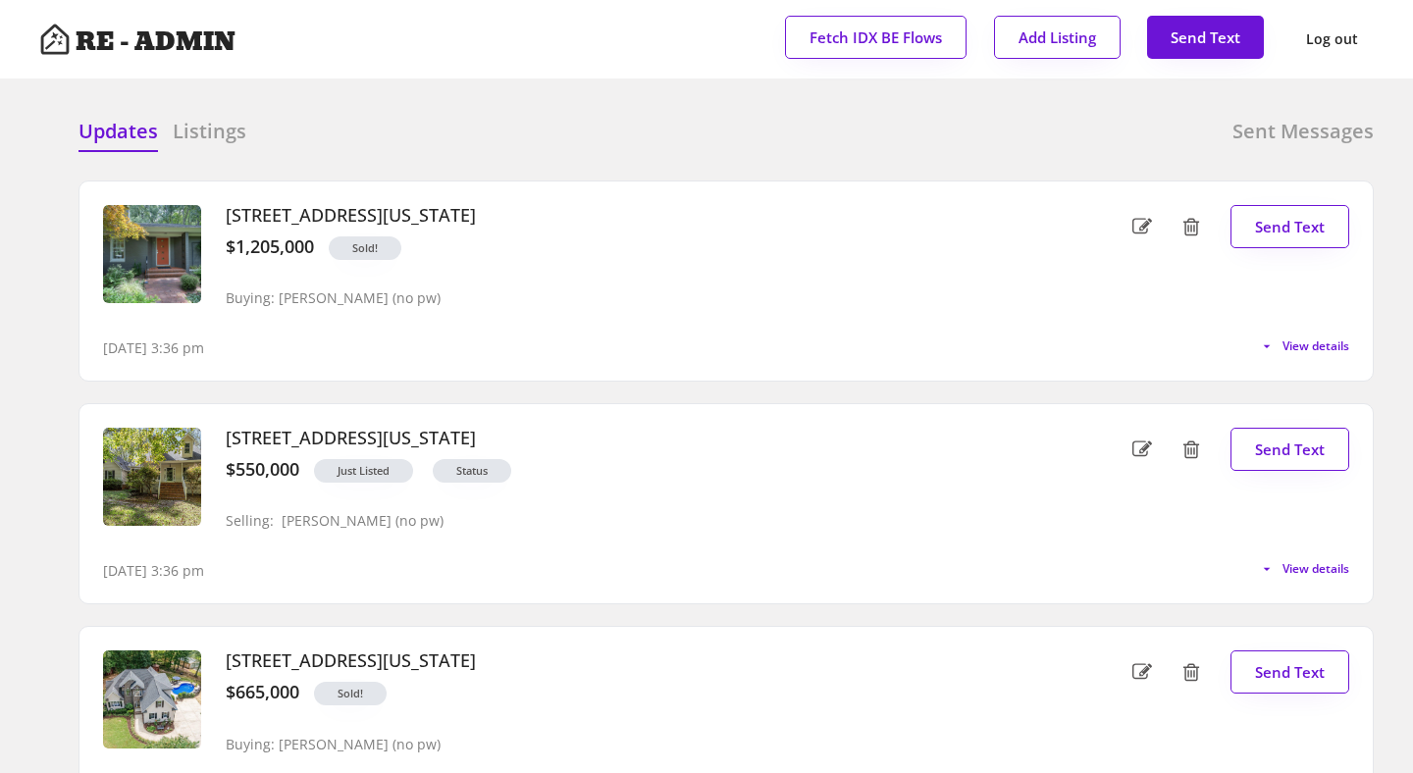
click at [385, 125] on div "Updates Listings Sent Messages" at bounding box center [726, 137] width 1295 height 39
